Goal: Information Seeking & Learning: Learn about a topic

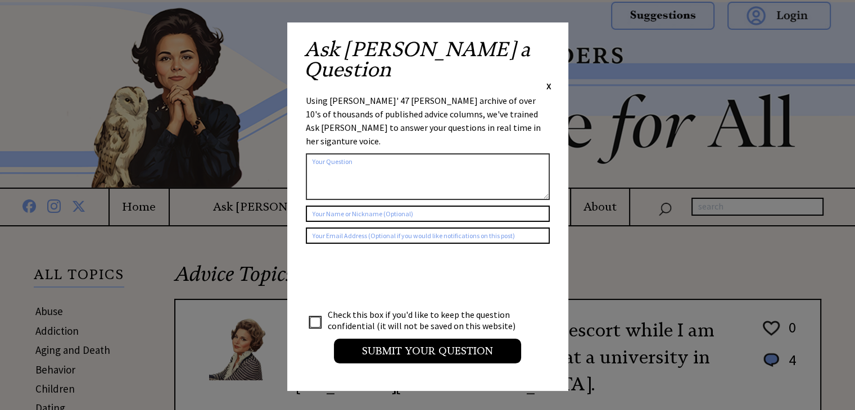
click at [548, 80] on span "X" at bounding box center [548, 85] width 5 height 11
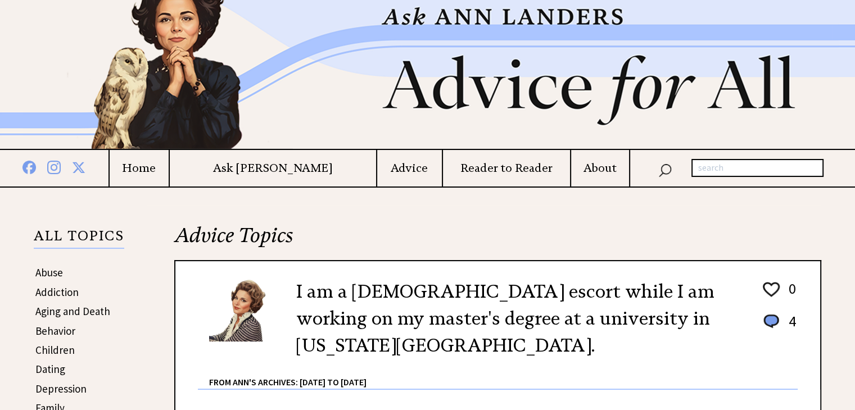
scroll to position [56, 0]
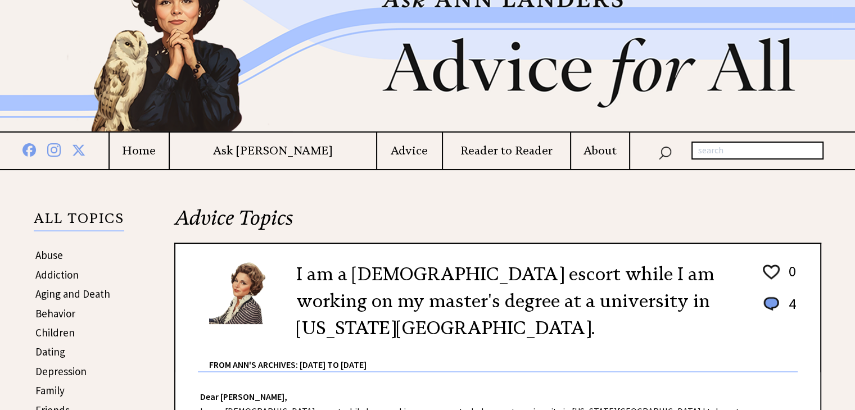
click at [52, 367] on link "Depression" at bounding box center [60, 371] width 51 height 13
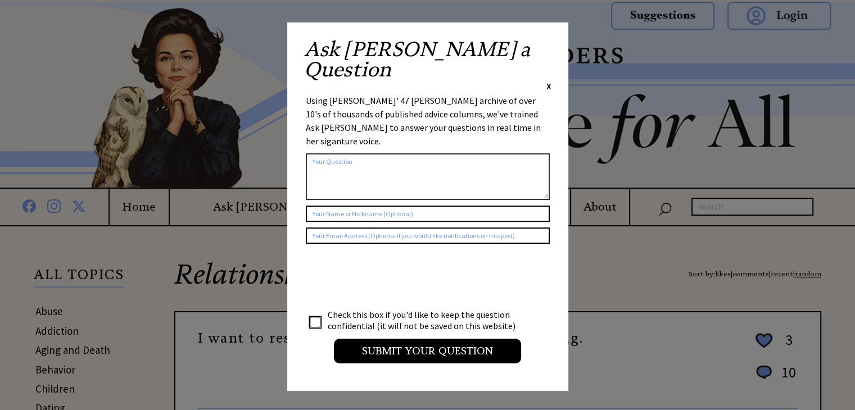
click at [548, 80] on span "X" at bounding box center [548, 85] width 5 height 11
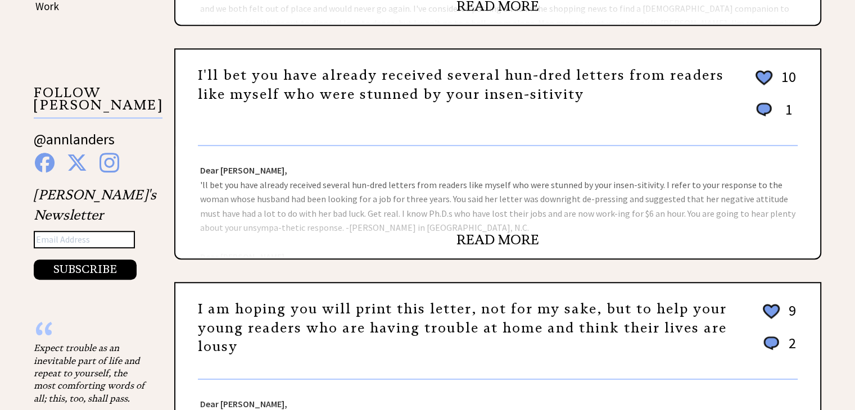
scroll to position [787, 0]
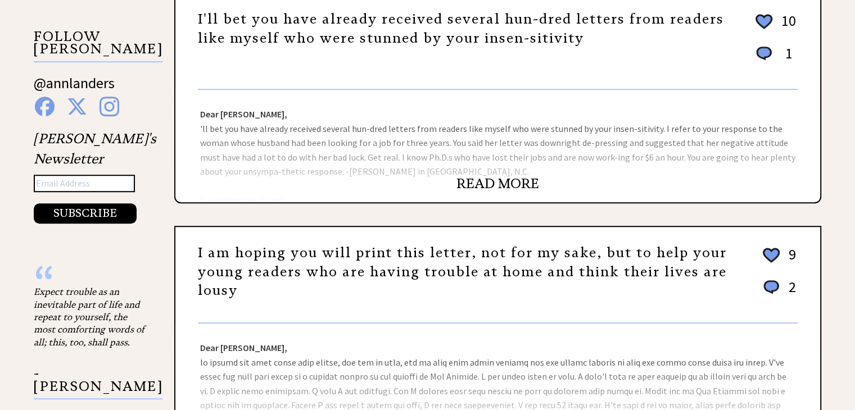
click at [510, 175] on link "READ MORE" at bounding box center [497, 183] width 83 height 17
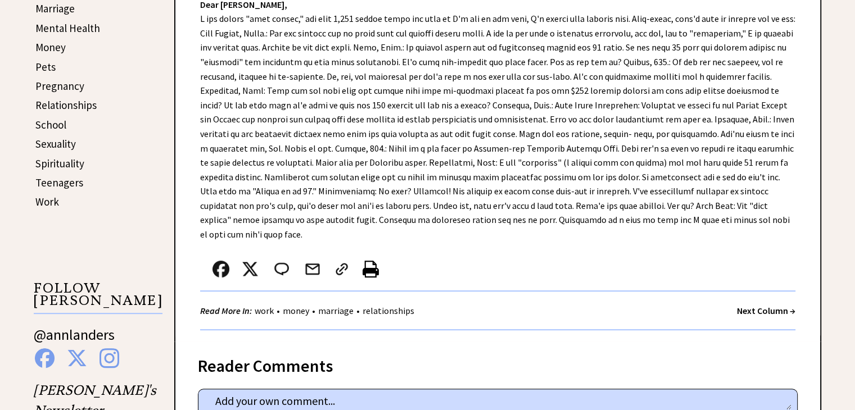
scroll to position [618, 0]
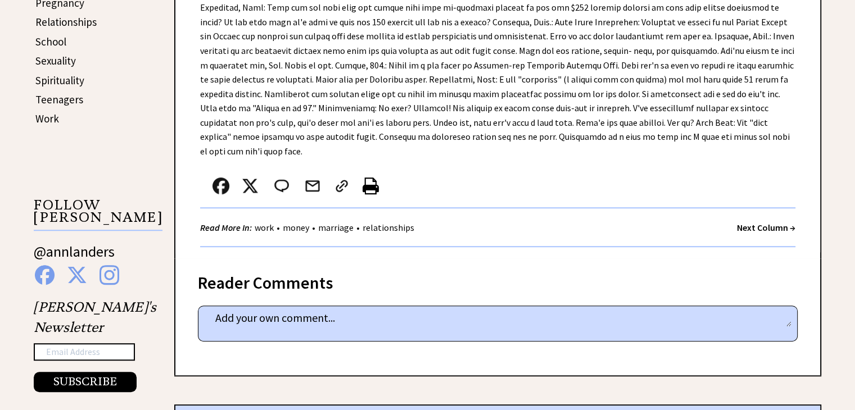
click at [752, 222] on strong "Next Column →" at bounding box center [766, 227] width 58 height 11
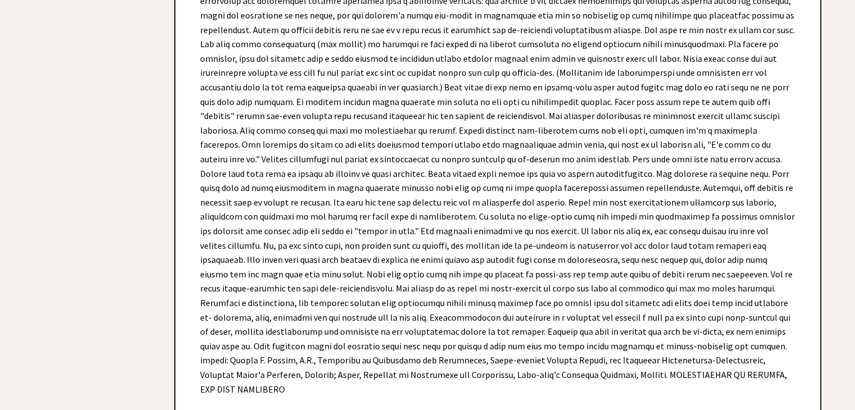
scroll to position [4157, 0]
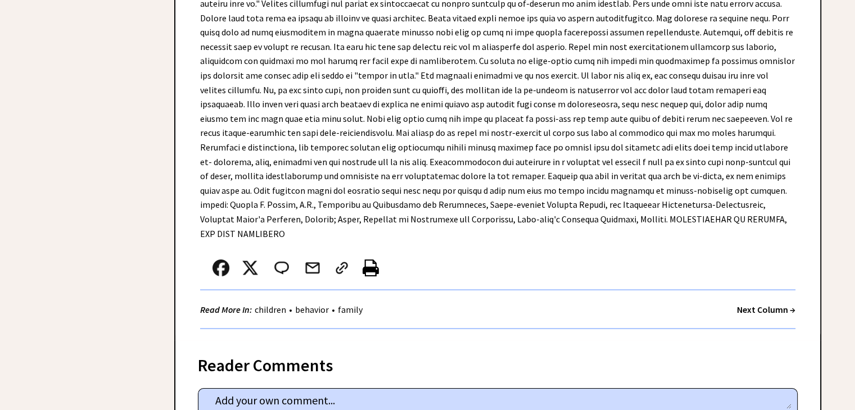
click at [757, 304] on strong "Next Column →" at bounding box center [766, 309] width 58 height 11
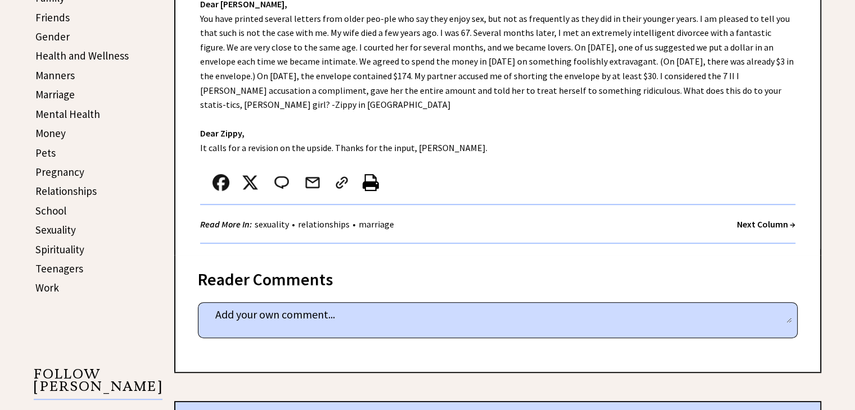
scroll to position [449, 0]
click at [62, 242] on link "Spirituality" at bounding box center [59, 248] width 49 height 13
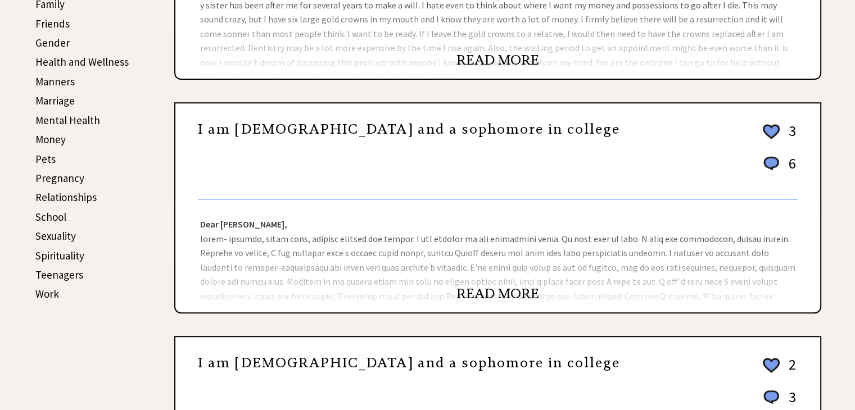
scroll to position [449, 0]
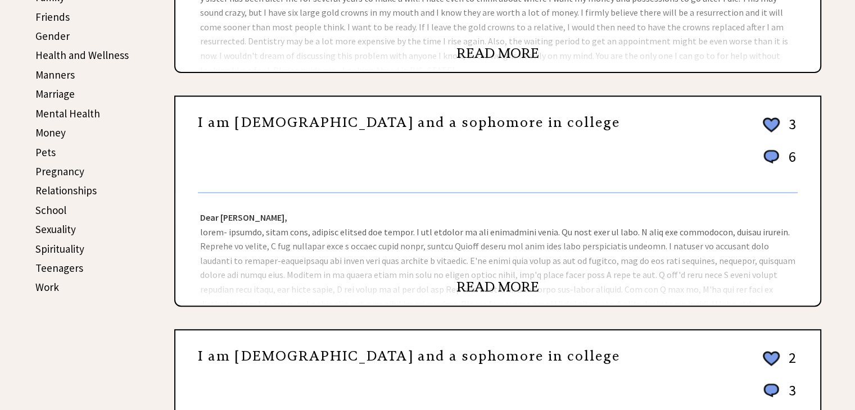
click at [521, 280] on link "READ MORE" at bounding box center [497, 287] width 83 height 17
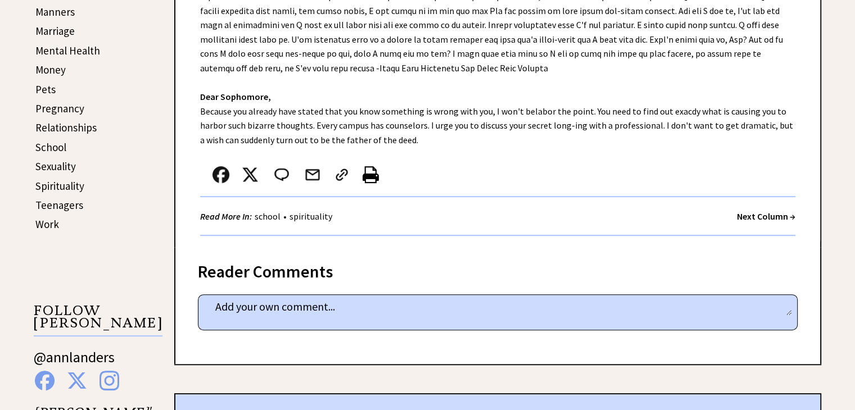
scroll to position [562, 0]
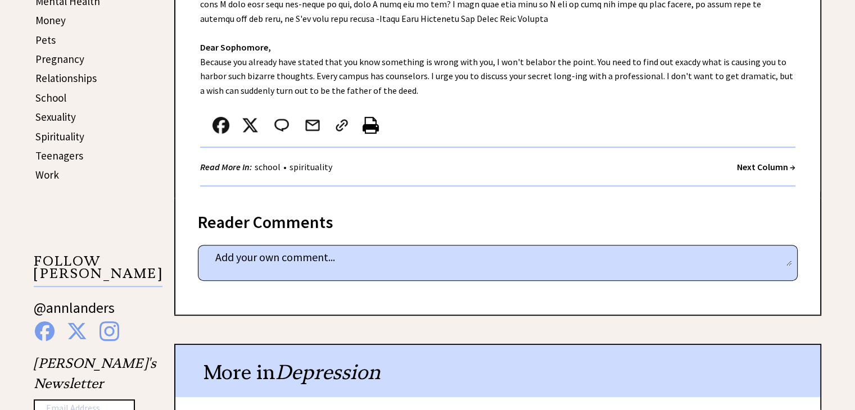
click at [759, 162] on strong "Next Column →" at bounding box center [766, 166] width 58 height 11
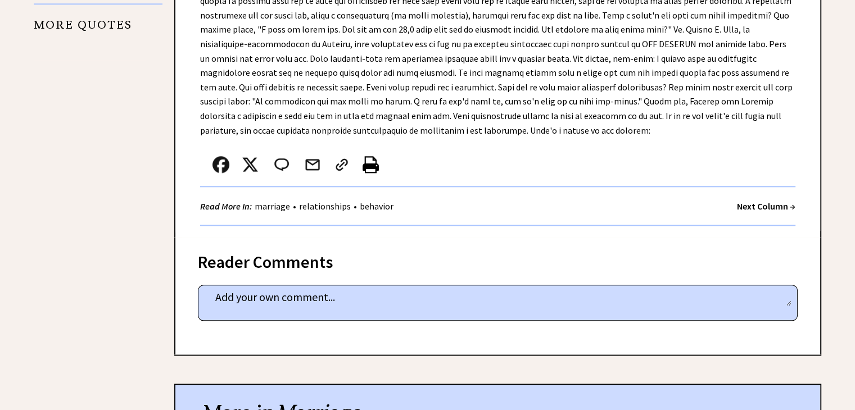
scroll to position [1180, 0]
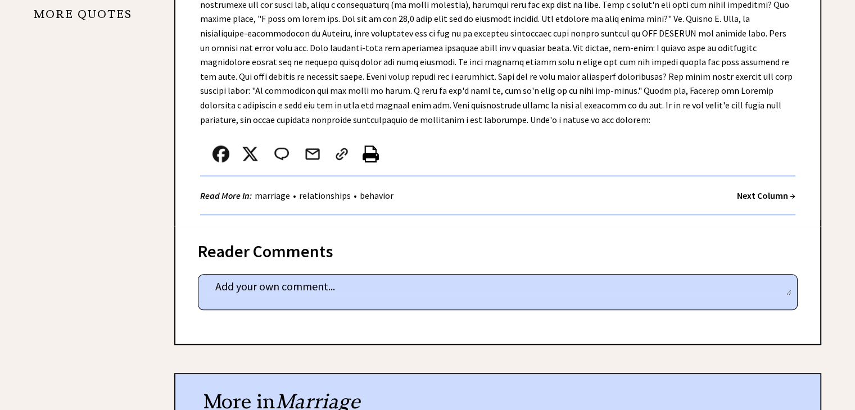
click at [759, 190] on strong "Next Column →" at bounding box center [766, 195] width 58 height 11
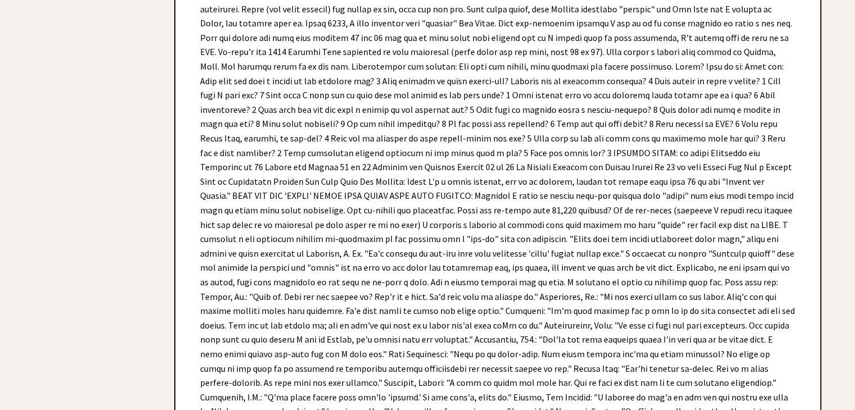
scroll to position [1910, 0]
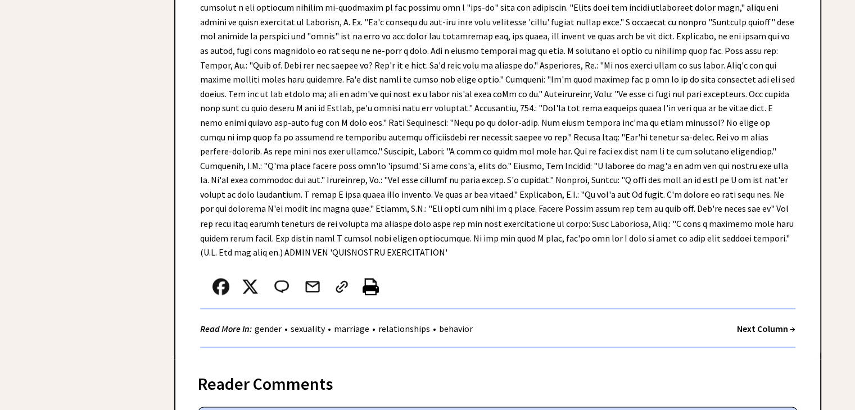
click at [751, 322] on strong "Next Column →" at bounding box center [766, 327] width 58 height 11
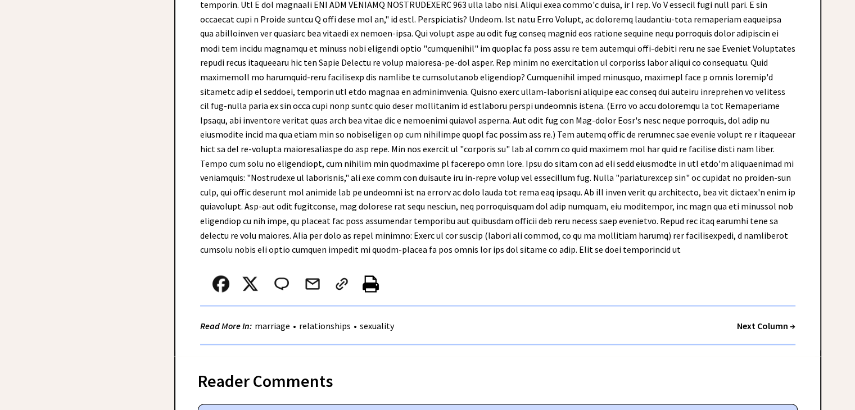
scroll to position [6517, 0]
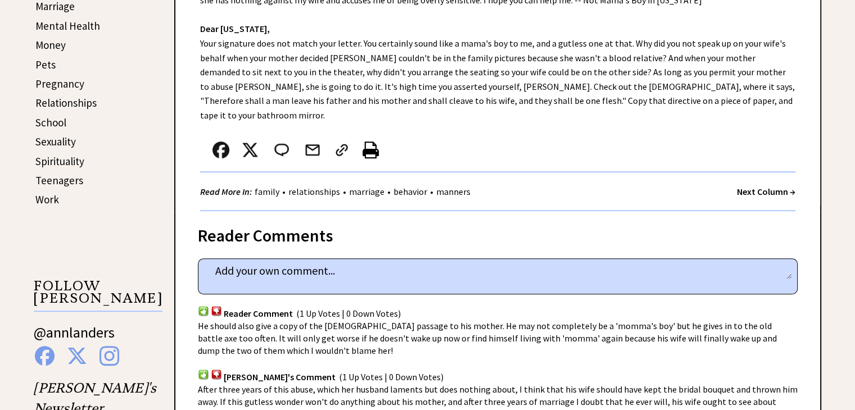
scroll to position [618, 0]
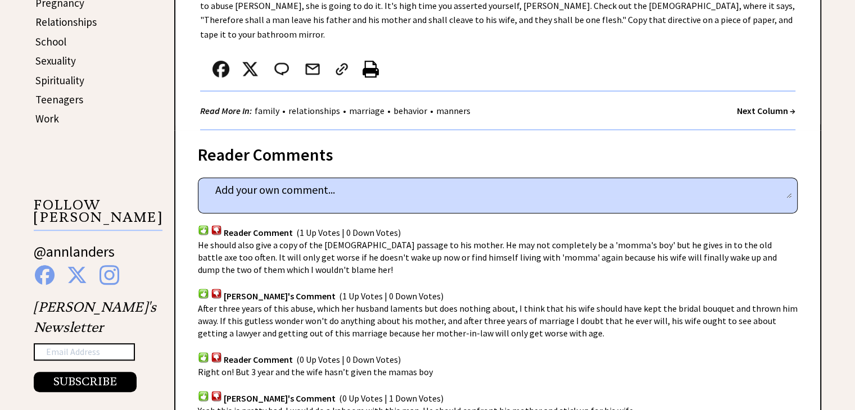
click at [766, 105] on strong "Next Column →" at bounding box center [766, 110] width 58 height 11
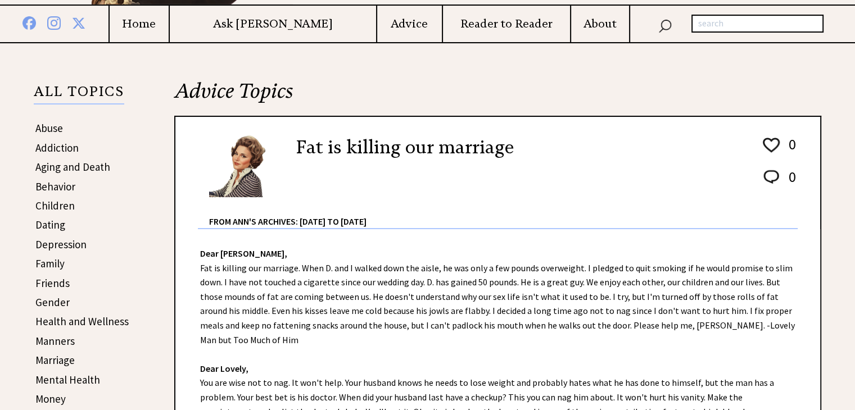
scroll to position [225, 0]
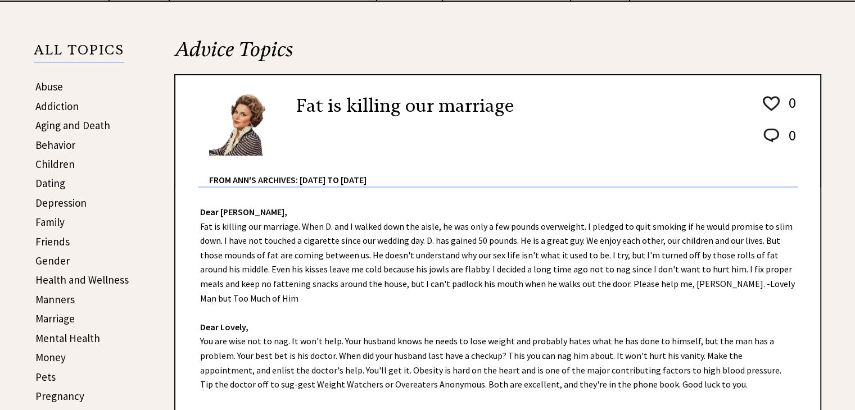
click at [43, 371] on link "Pets" at bounding box center [45, 376] width 20 height 13
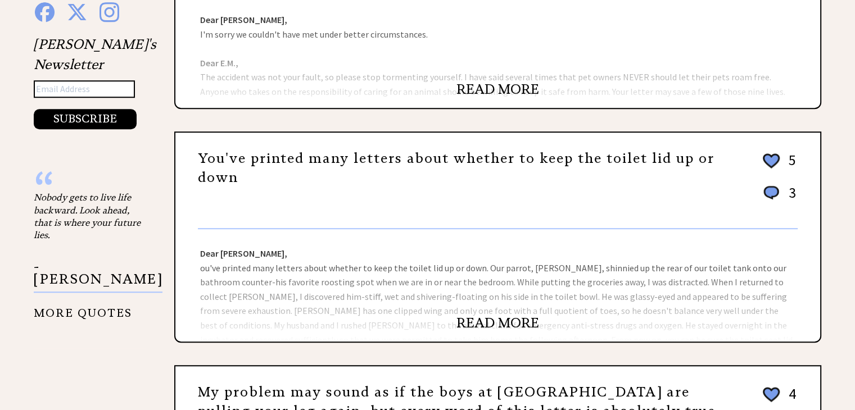
scroll to position [899, 0]
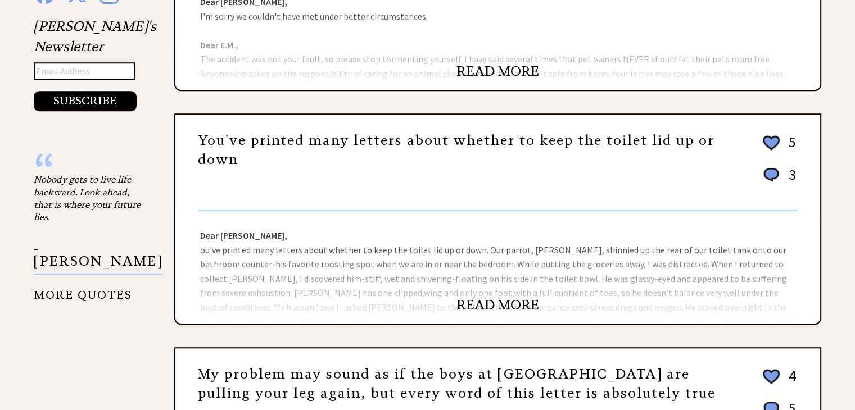
click at [497, 301] on link "READ MORE" at bounding box center [497, 305] width 83 height 17
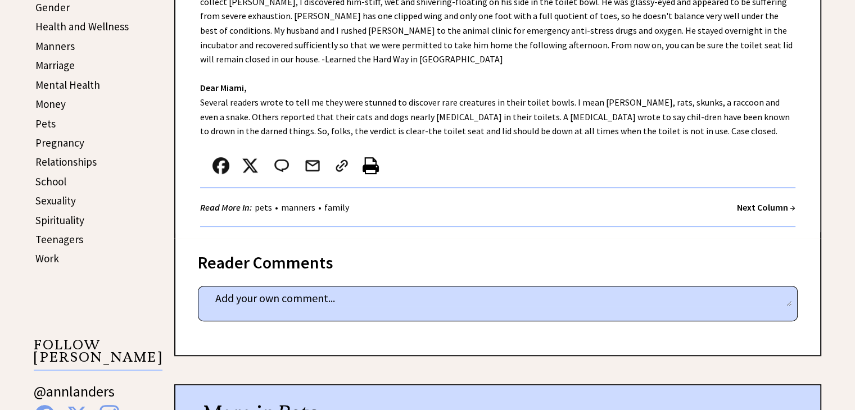
scroll to position [506, 0]
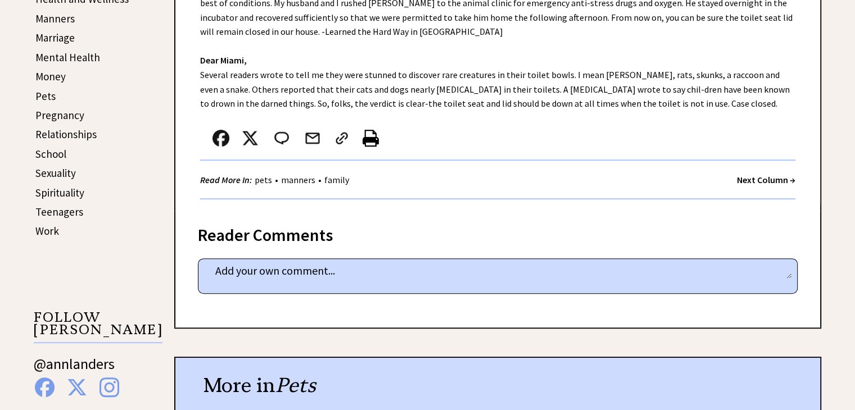
click at [753, 174] on strong "Next Column →" at bounding box center [766, 179] width 58 height 11
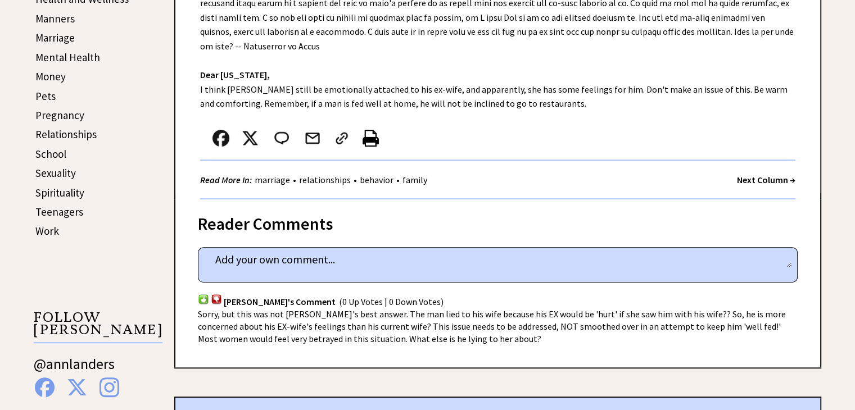
scroll to position [562, 0]
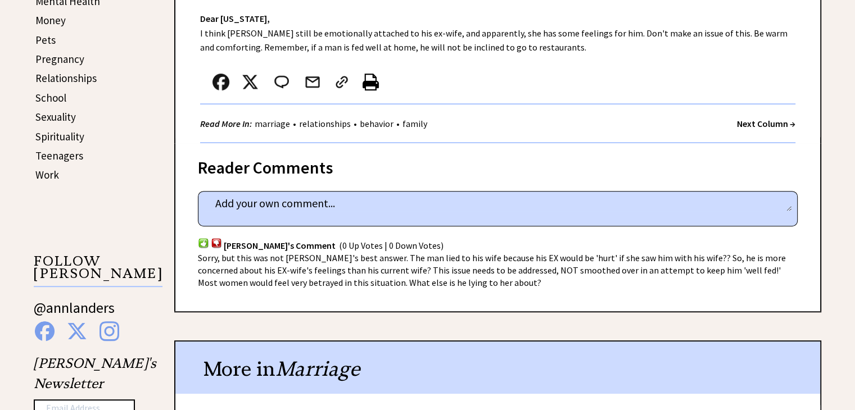
click at [758, 121] on strong "Next Column →" at bounding box center [766, 123] width 58 height 11
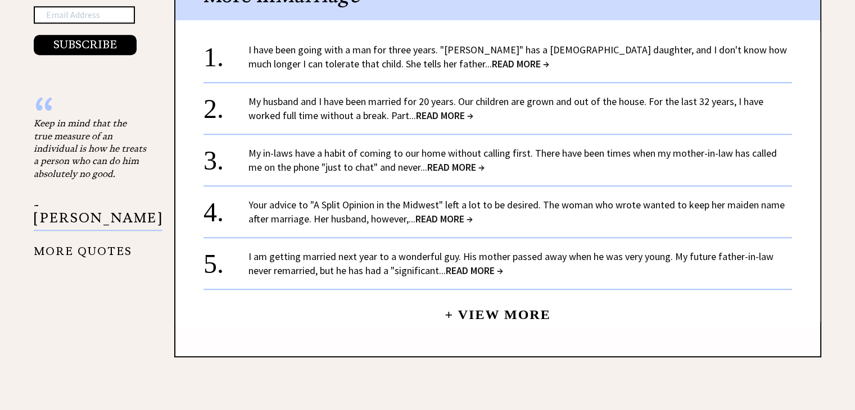
scroll to position [1011, 0]
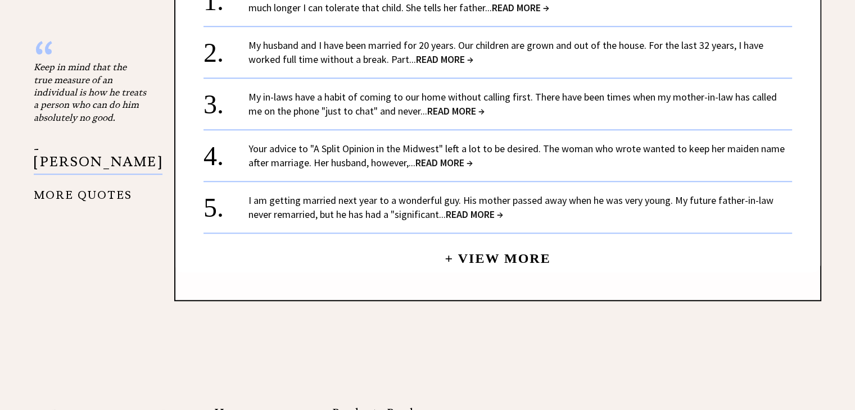
click at [492, 212] on span "READ MORE →" at bounding box center [474, 214] width 57 height 13
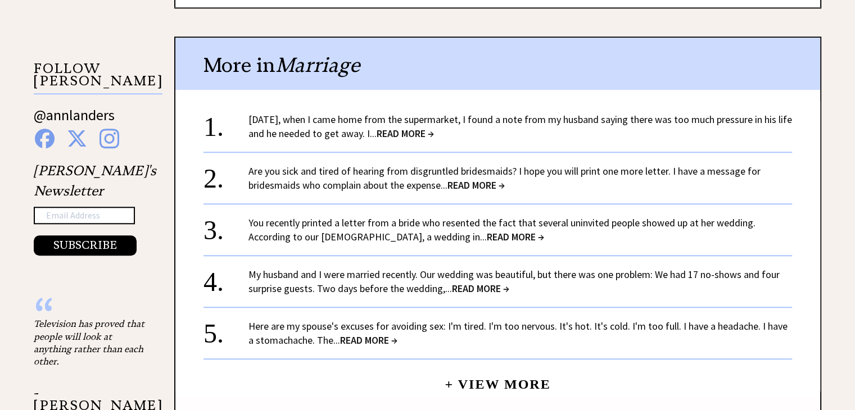
scroll to position [1011, 0]
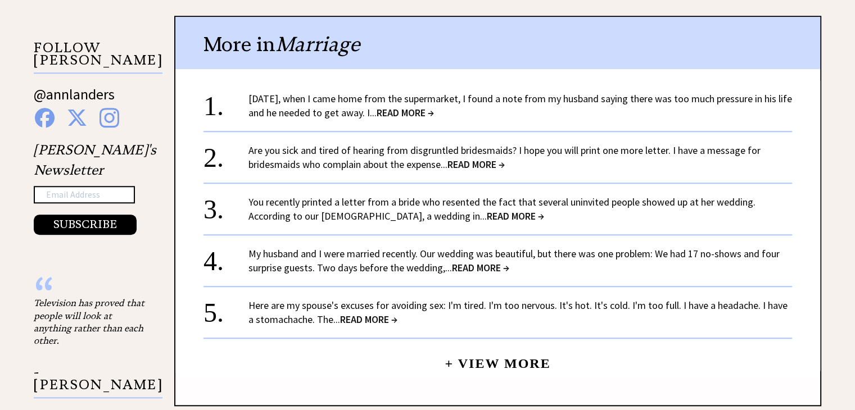
click at [479, 261] on span "READ MORE →" at bounding box center [480, 267] width 57 height 13
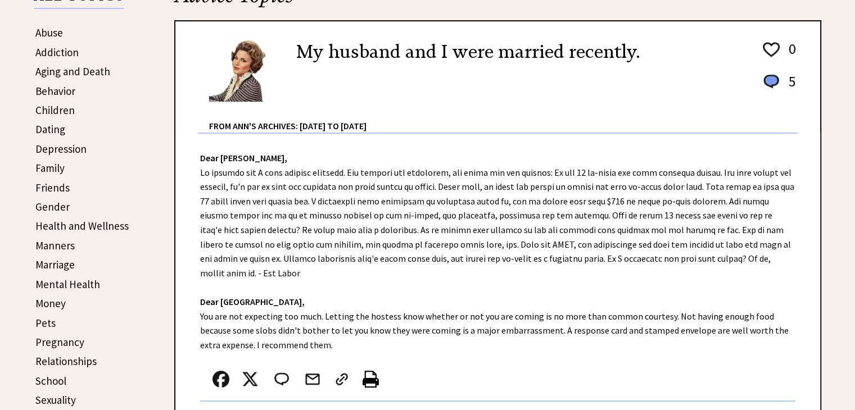
scroll to position [281, 0]
